Goal: Information Seeking & Learning: Learn about a topic

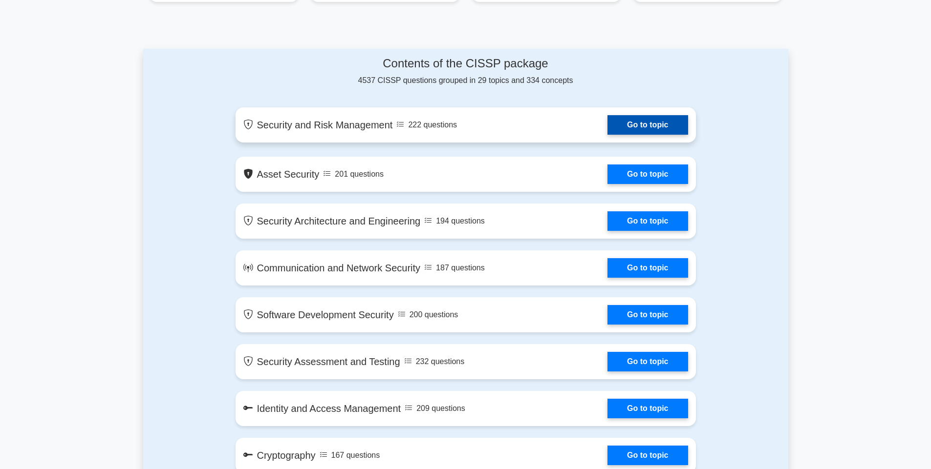
click at [607, 130] on link "Go to topic" at bounding box center [647, 125] width 80 height 20
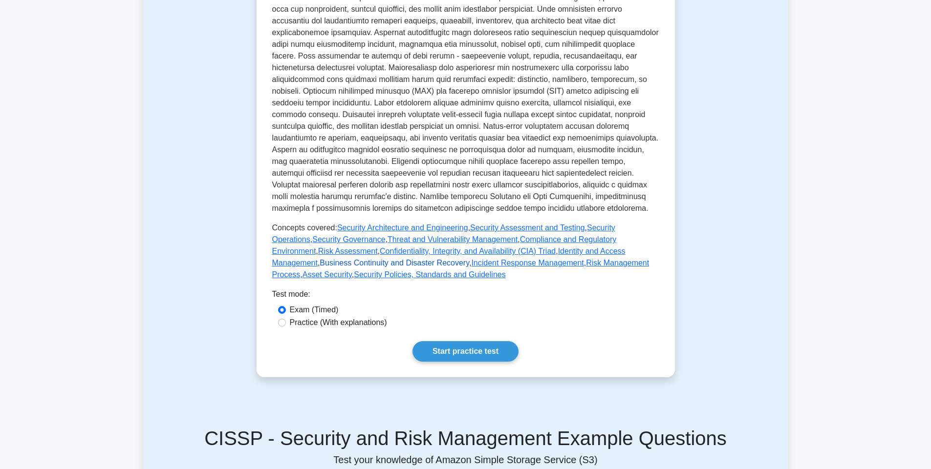
scroll to position [293, 0]
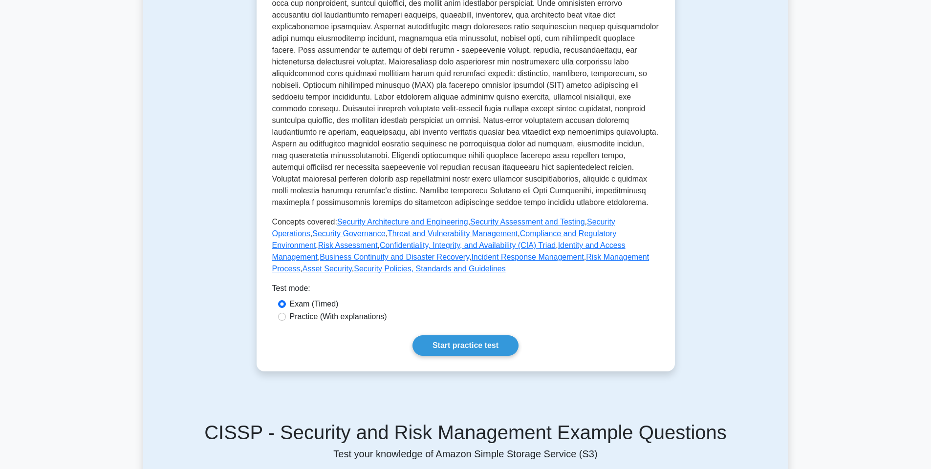
click at [369, 317] on label "Practice (With explanations)" at bounding box center [338, 317] width 97 height 12
click at [286, 317] on input "Practice (With explanations)" at bounding box center [282, 317] width 8 height 8
radio input "true"
click at [456, 343] on link "Start practice test" at bounding box center [465, 346] width 106 height 21
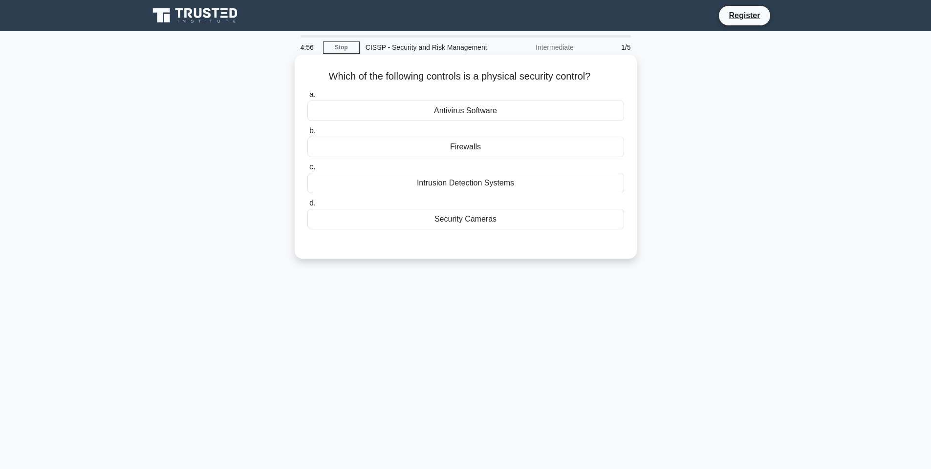
click at [502, 214] on div "Security Cameras" at bounding box center [465, 219] width 317 height 21
click at [307, 207] on input "d. Security Cameras" at bounding box center [307, 203] width 0 height 6
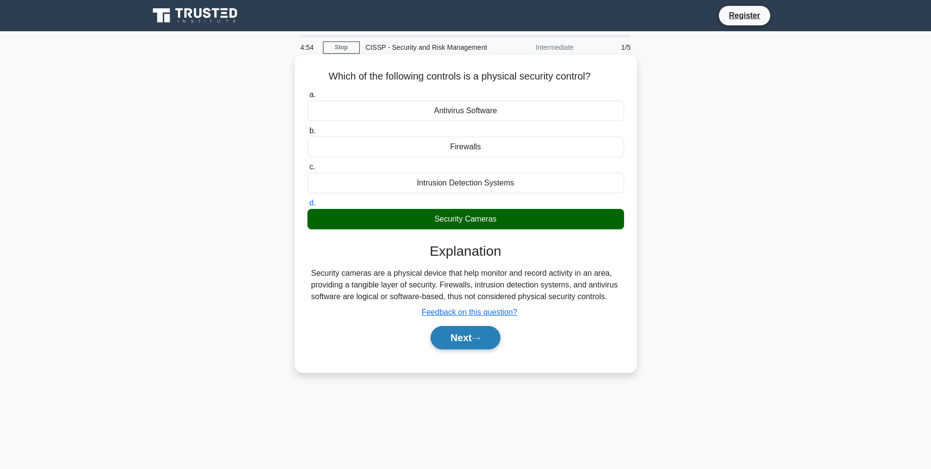
click at [470, 348] on button "Next" at bounding box center [465, 337] width 70 height 23
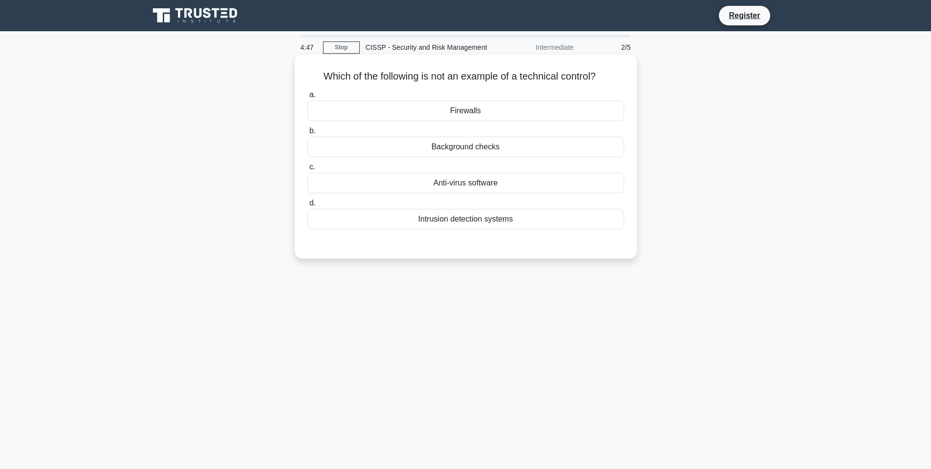
drag, startPoint x: 534, startPoint y: 141, endPoint x: 528, endPoint y: 168, distance: 28.1
click at [533, 141] on div "Background checks" at bounding box center [465, 147] width 317 height 21
click at [307, 134] on input "b. Background checks" at bounding box center [307, 131] width 0 height 6
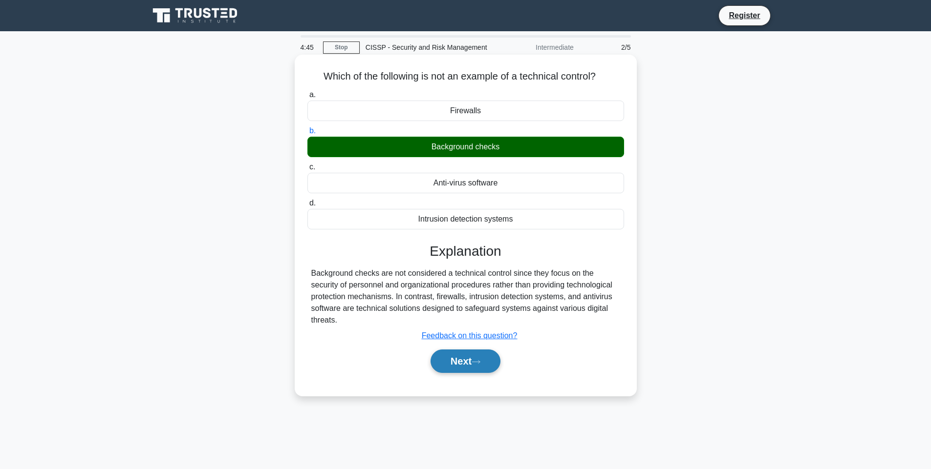
click at [446, 372] on button "Next" at bounding box center [465, 361] width 70 height 23
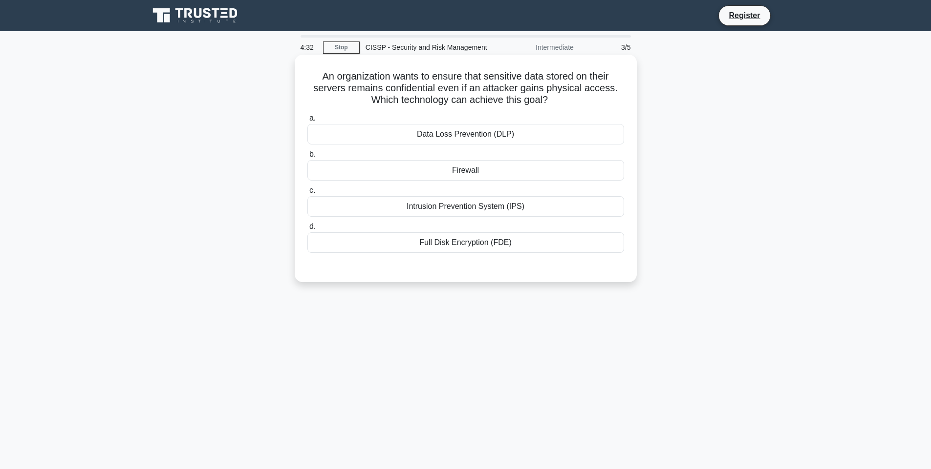
click at [481, 250] on div "Full Disk Encryption (FDE)" at bounding box center [465, 243] width 317 height 21
click at [307, 230] on input "d. Full Disk Encryption (FDE)" at bounding box center [307, 227] width 0 height 6
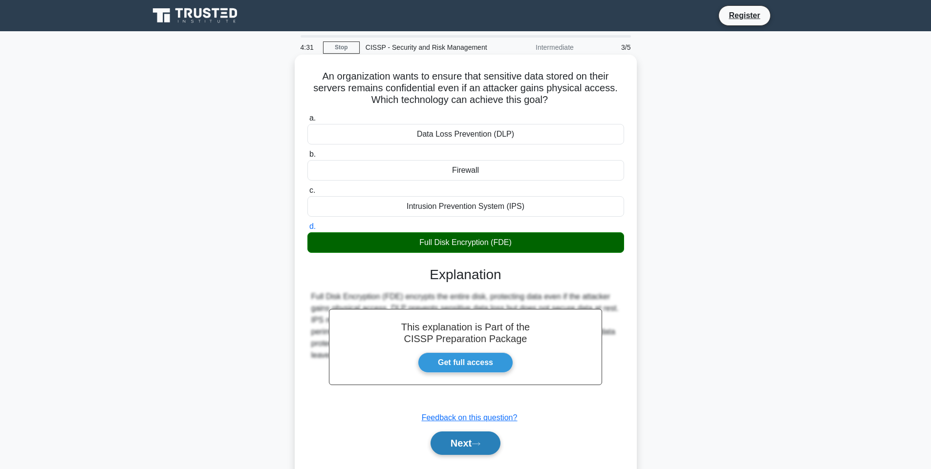
click at [495, 448] on button "Next" at bounding box center [465, 443] width 70 height 23
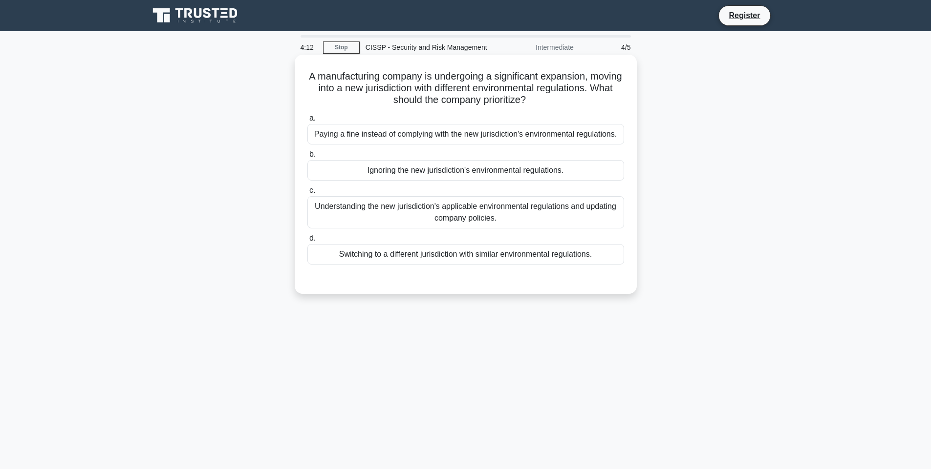
click at [507, 208] on div "Understanding the new jurisdiction's applicable environmental regulations and u…" at bounding box center [465, 212] width 317 height 32
click at [307, 194] on input "c. Understanding the new jurisdiction's applicable environmental regulations an…" at bounding box center [307, 191] width 0 height 6
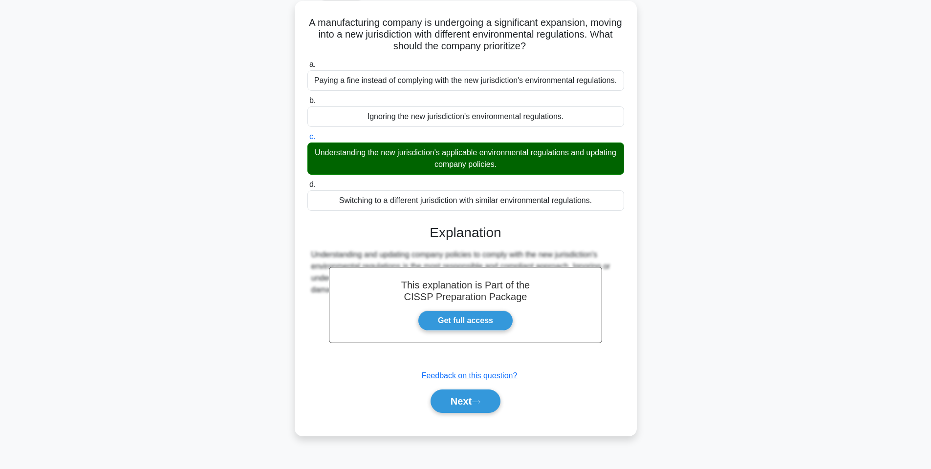
scroll to position [58, 0]
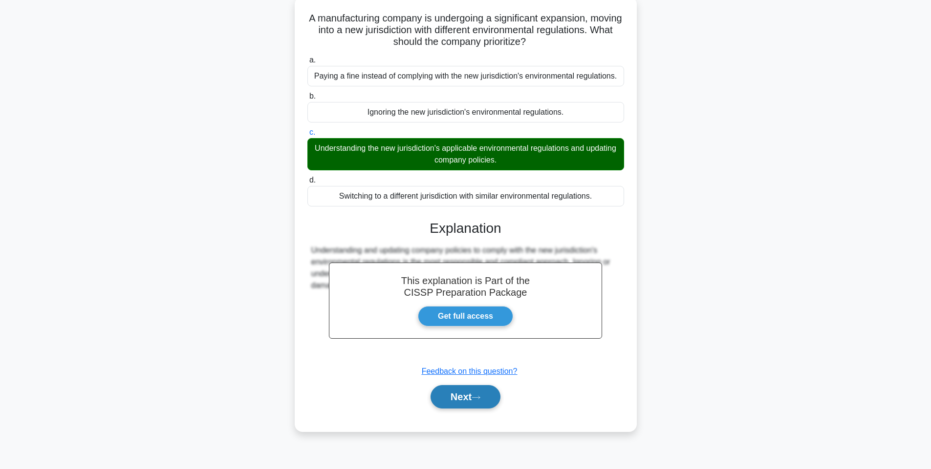
click at [480, 391] on button "Next" at bounding box center [465, 396] width 70 height 23
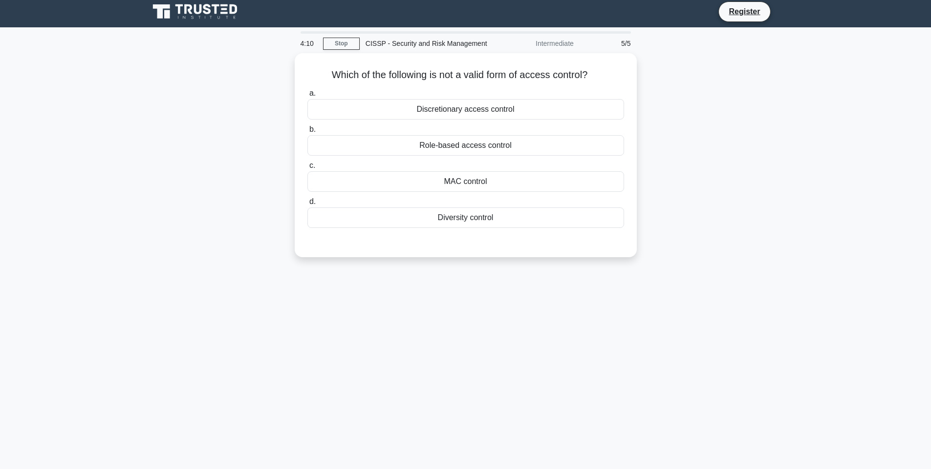
scroll to position [0, 0]
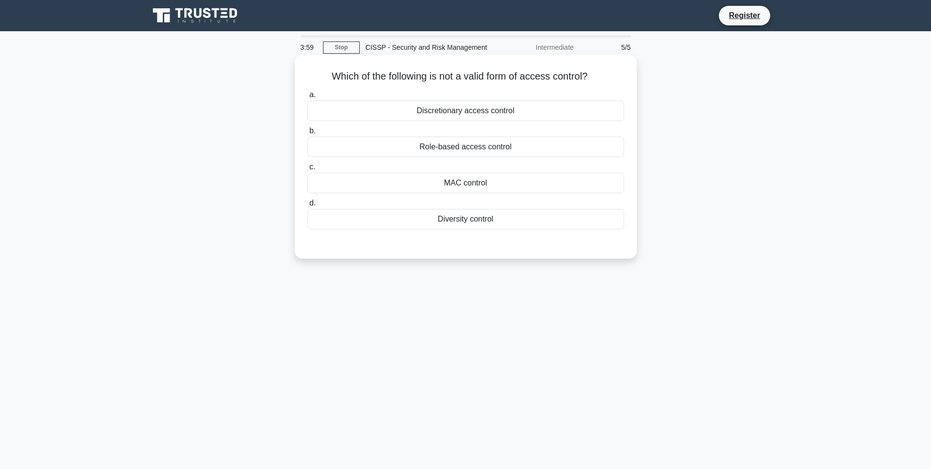
click at [501, 229] on div "Diversity control" at bounding box center [465, 219] width 317 height 21
click at [307, 207] on input "d. Diversity control" at bounding box center [307, 203] width 0 height 6
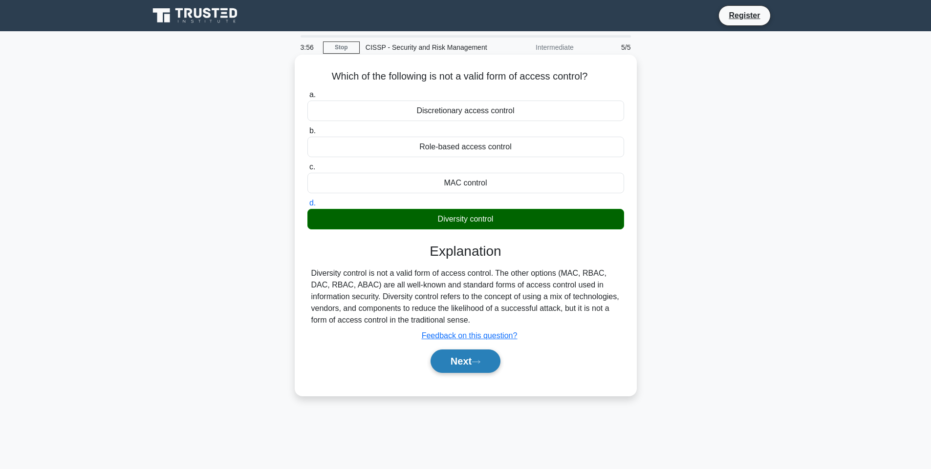
click at [480, 364] on icon at bounding box center [475, 362] width 9 height 5
